Goal: Information Seeking & Learning: Learn about a topic

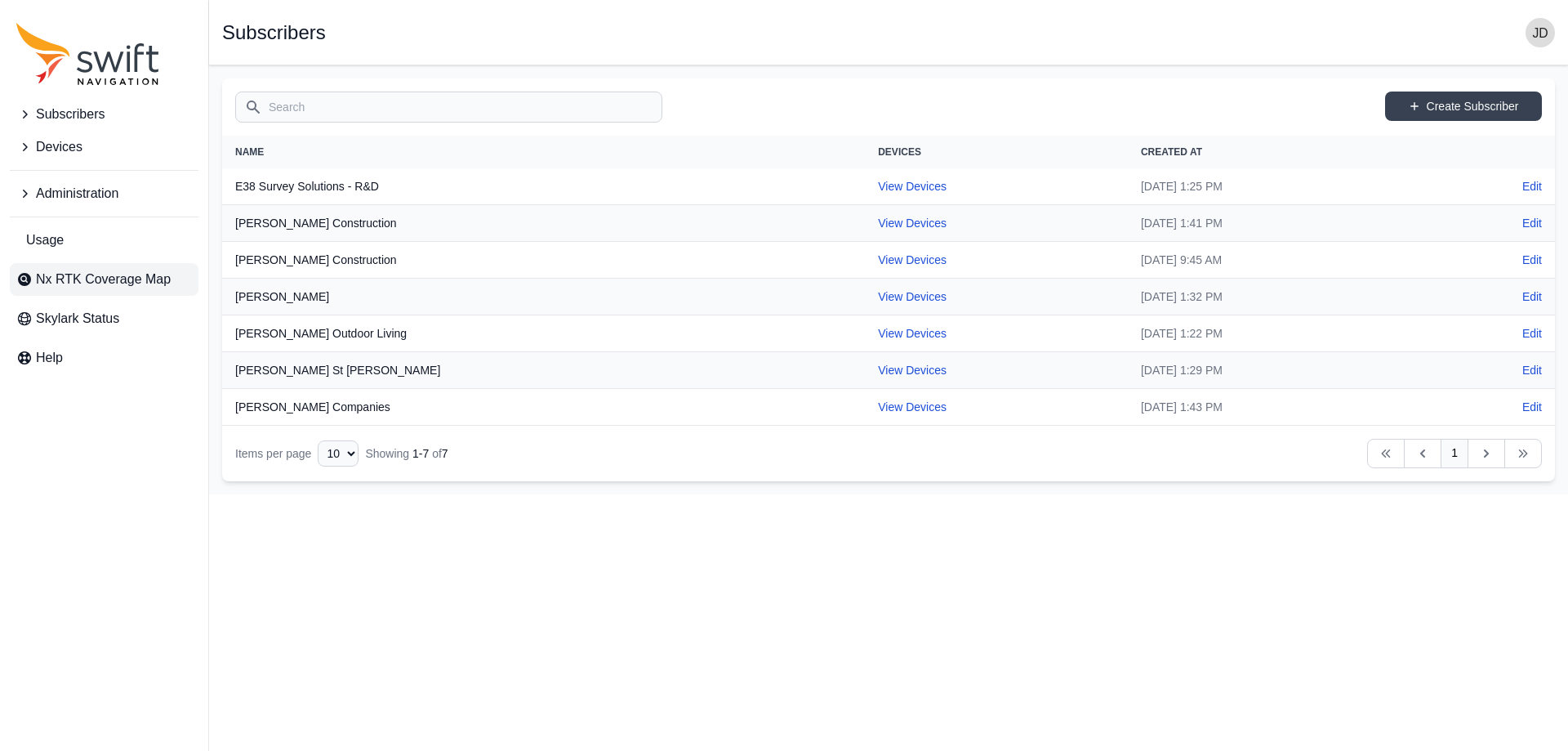
click at [127, 277] on span "Nx RTK Coverage Map" at bounding box center [103, 279] width 135 height 20
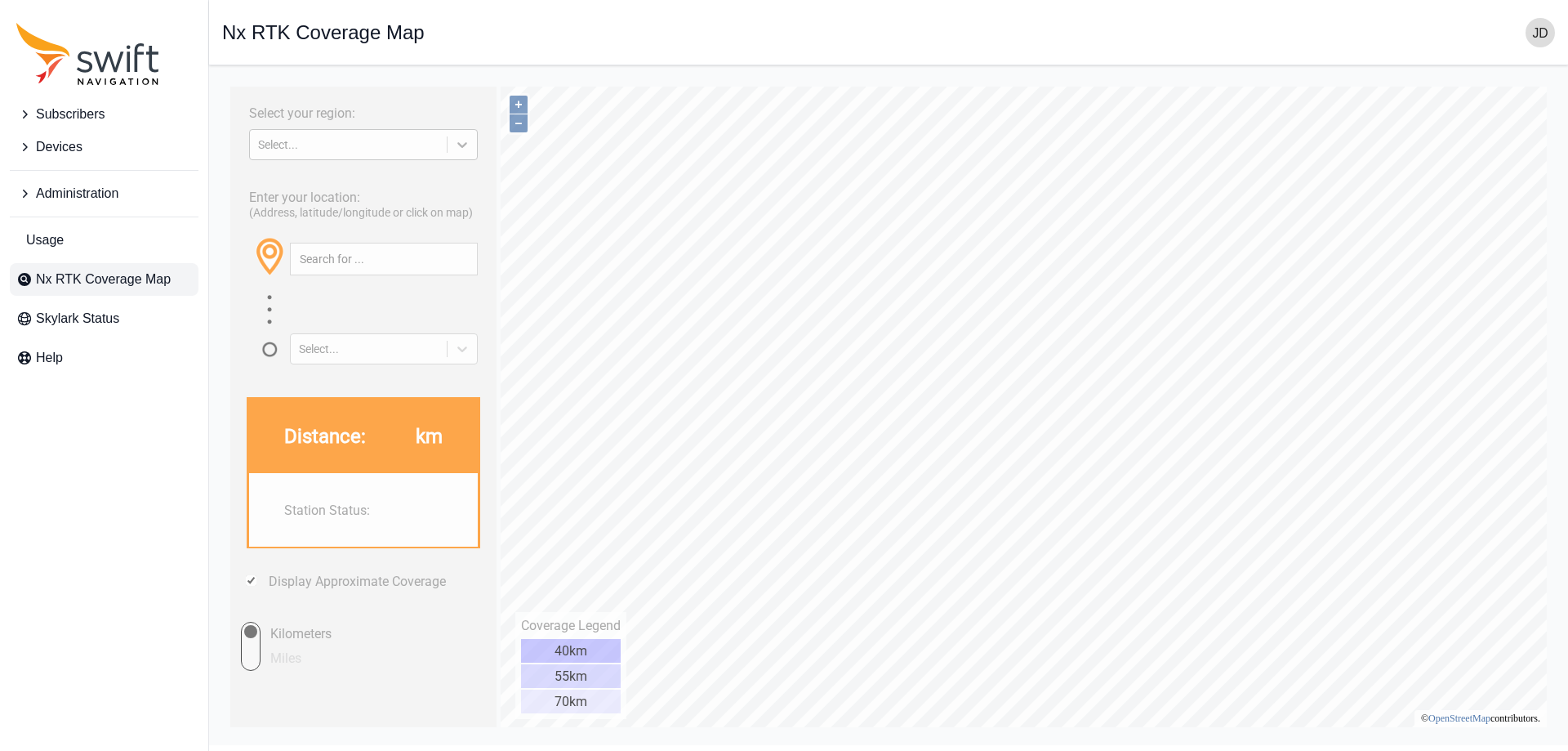
click at [456, 141] on icon at bounding box center [462, 145] width 17 height 17
click at [432, 198] on div "[GEOGRAPHIC_DATA]" at bounding box center [364, 209] width 229 height 26
drag, startPoint x: 618, startPoint y: 629, endPoint x: 558, endPoint y: 663, distance: 69.0
click at [558, 663] on table "Coverage Legend 40km 55km 70km" at bounding box center [570, 665] width 103 height 99
drag, startPoint x: 585, startPoint y: 680, endPoint x: 544, endPoint y: 674, distance: 41.4
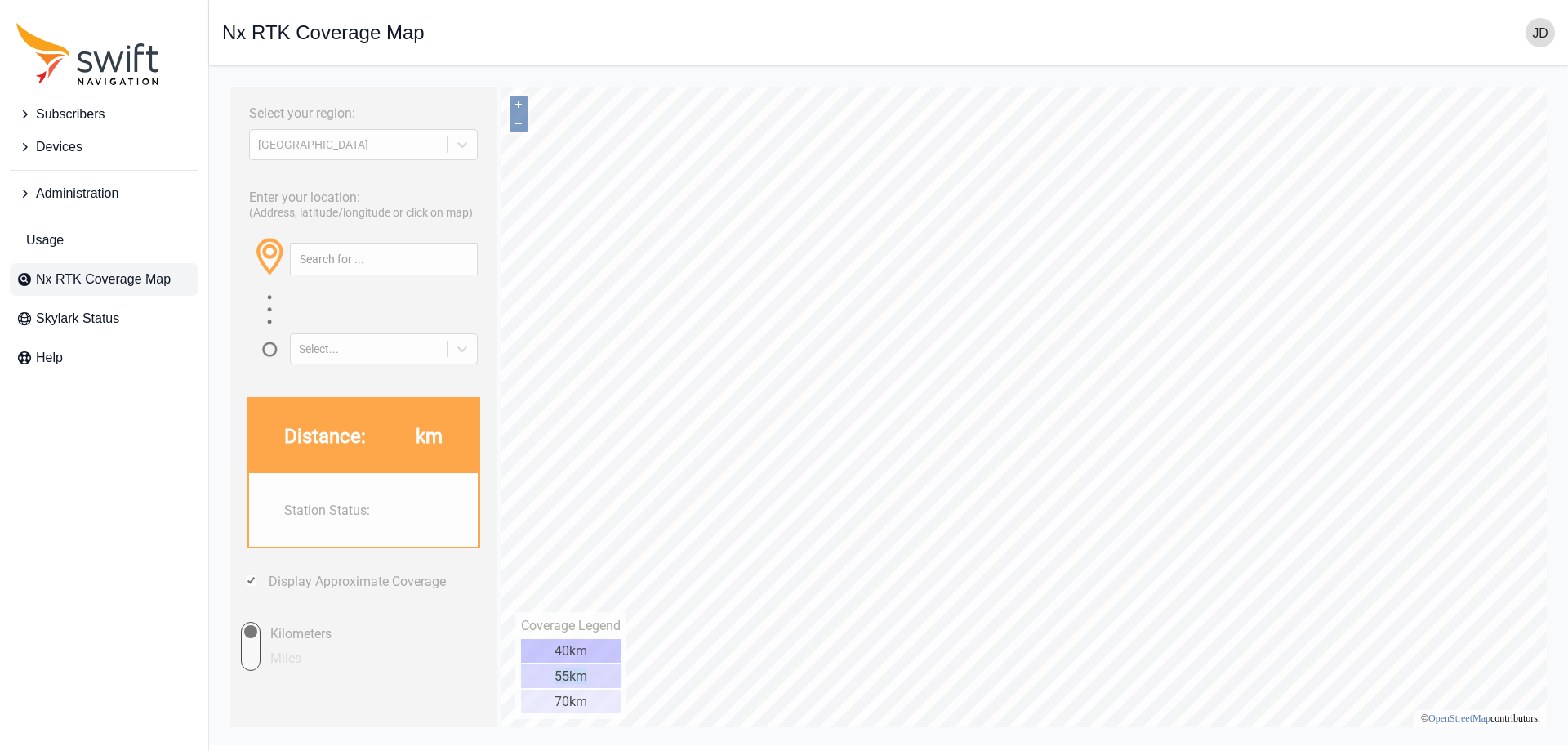
click at [544, 674] on div "55km" at bounding box center [570, 676] width 100 height 23
click at [259, 659] on input "Miles" at bounding box center [235, 646] width 49 height 49
radio input "true"
type input "38.855°, -76.672°"
